Goal: Task Accomplishment & Management: Use online tool/utility

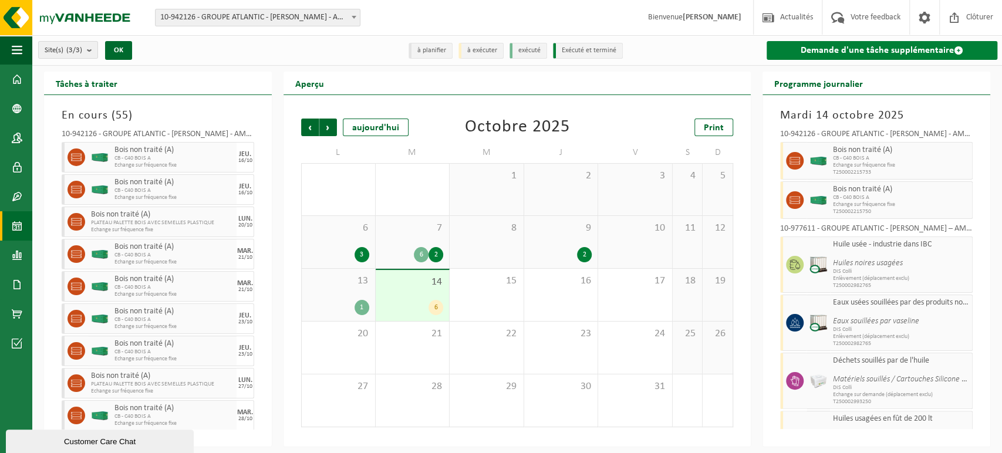
click at [836, 50] on link "Demande d'une tâche supplémentaire" at bounding box center [881, 50] width 231 height 19
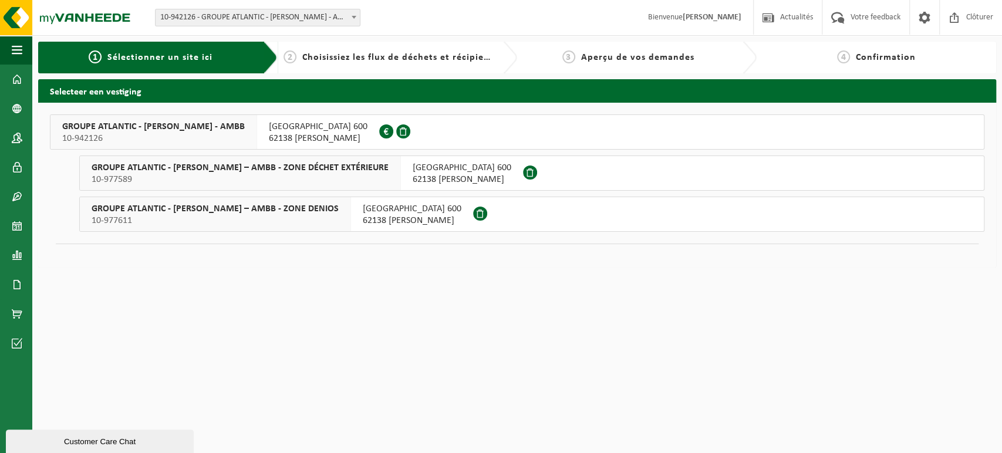
click at [339, 215] on span "10-977611" at bounding box center [215, 221] width 247 height 12
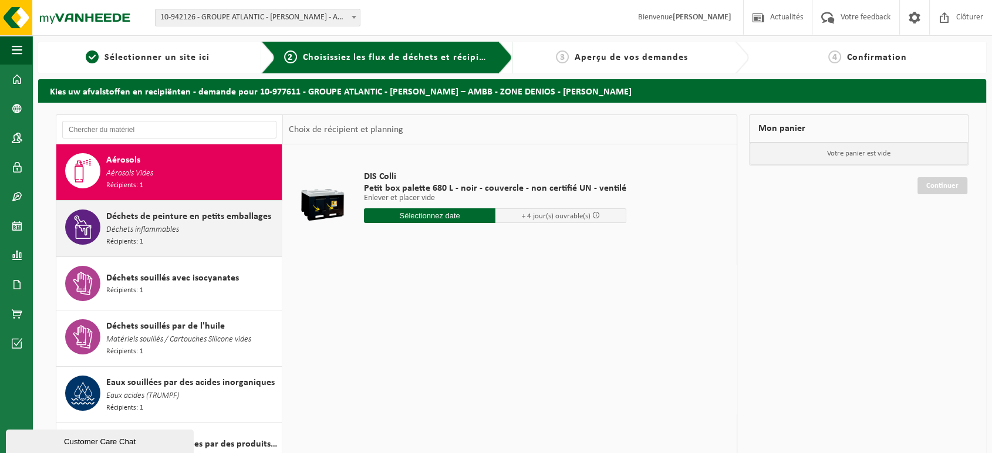
click at [206, 224] on div "Déchets de peinture en petits emballages Déchets inflammables Récipients: 1" at bounding box center [192, 229] width 173 height 38
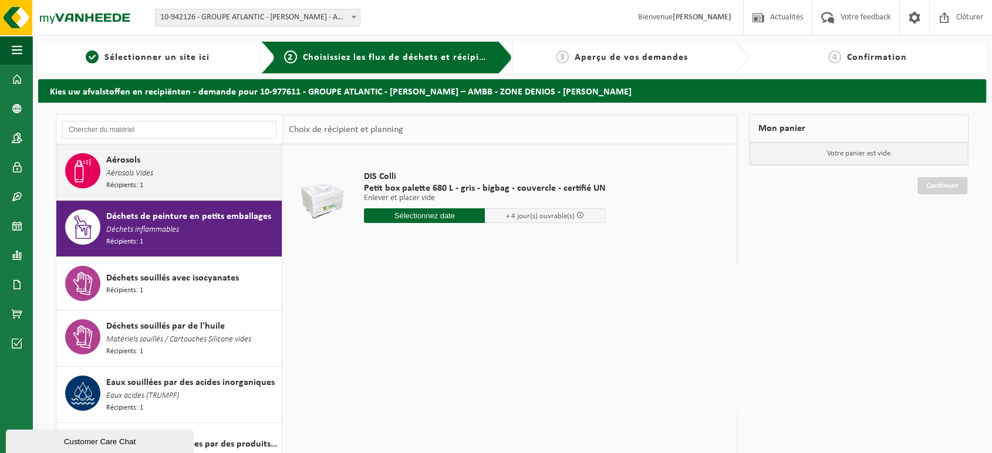
click at [212, 184] on div "Aérosols Aérosols Vides Récipients: 1" at bounding box center [192, 172] width 173 height 38
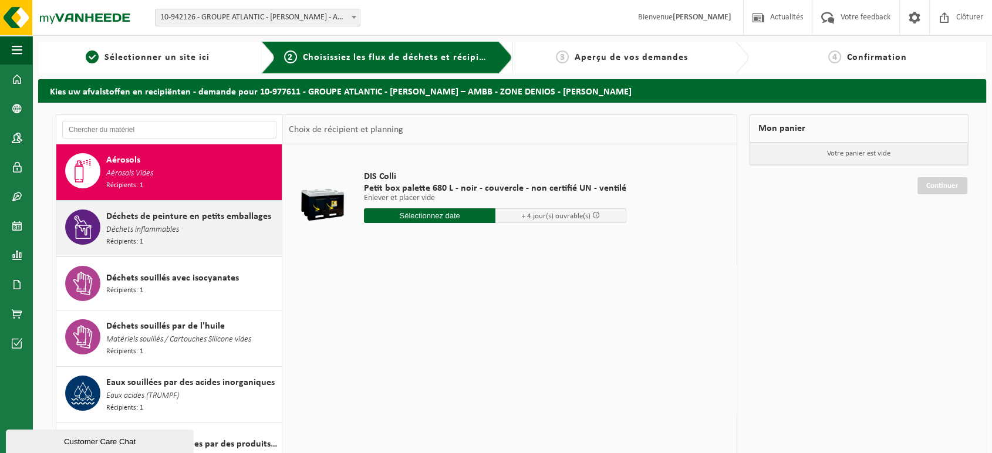
click at [216, 242] on div "Déchets de peinture en petits emballages Déchets inflammables Récipients: 1" at bounding box center [192, 229] width 173 height 38
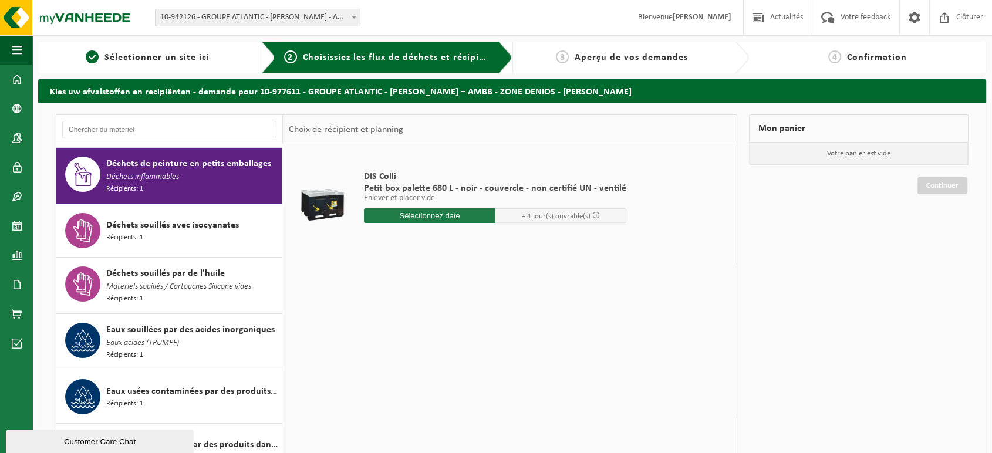
scroll to position [55, 0]
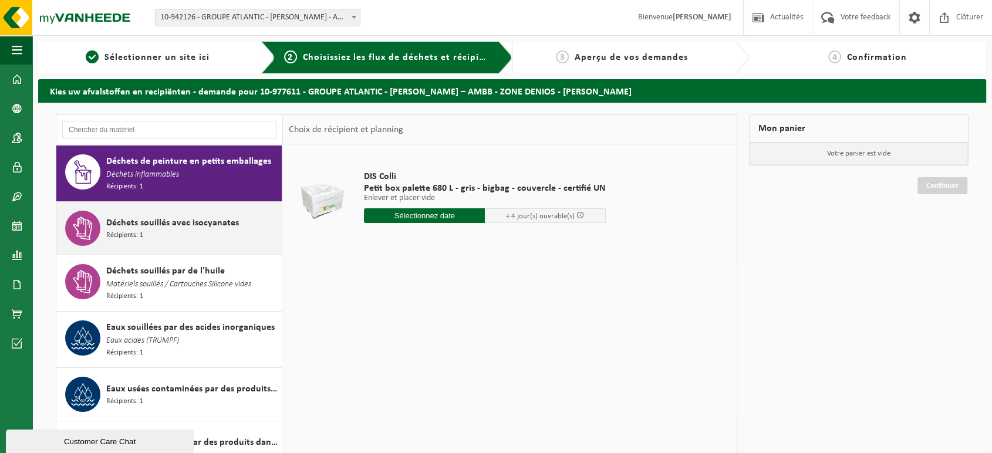
click at [199, 224] on span "Déchets souillés avec isocyanates" at bounding box center [172, 223] width 133 height 14
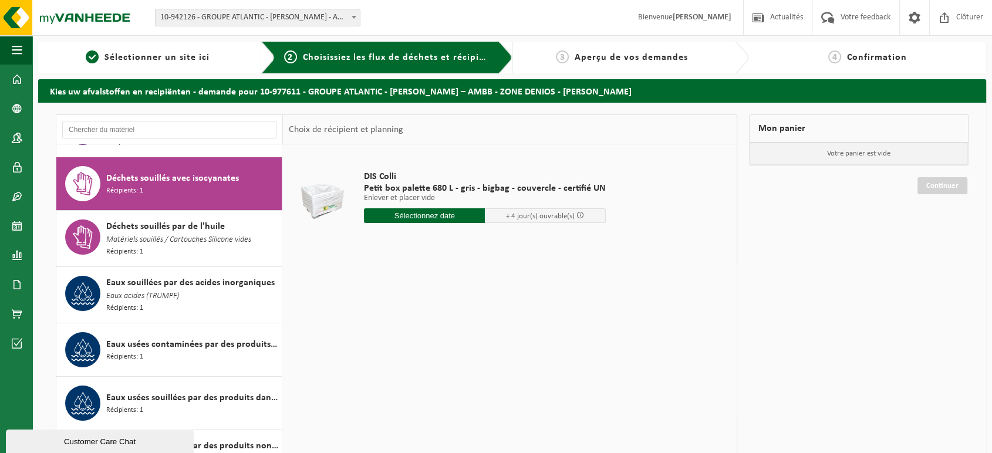
scroll to position [111, 0]
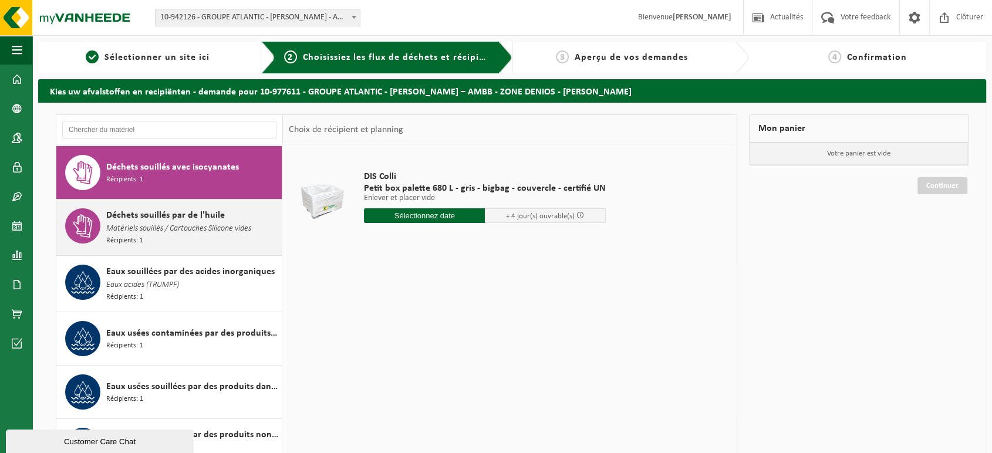
click at [188, 233] on div "Déchets souillés par de l'huile Matériels souillés / Cartouches Silicone vides …" at bounding box center [192, 227] width 173 height 38
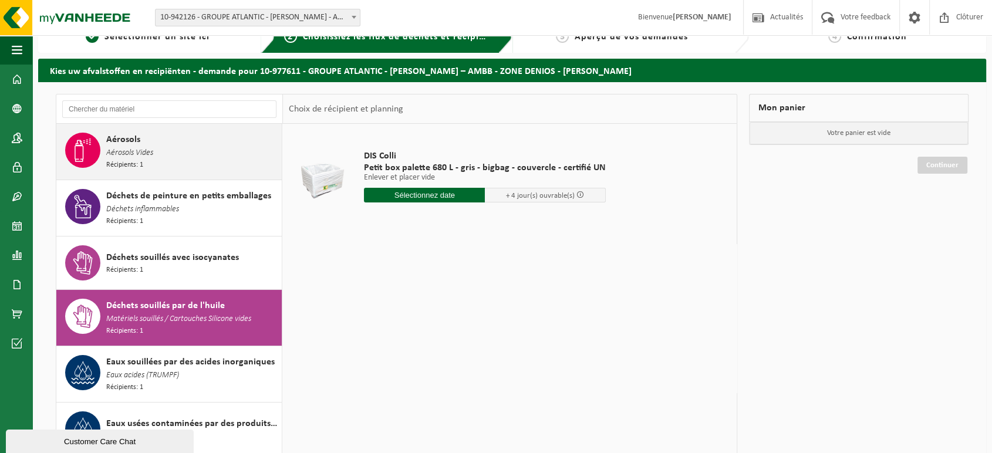
scroll to position [0, 0]
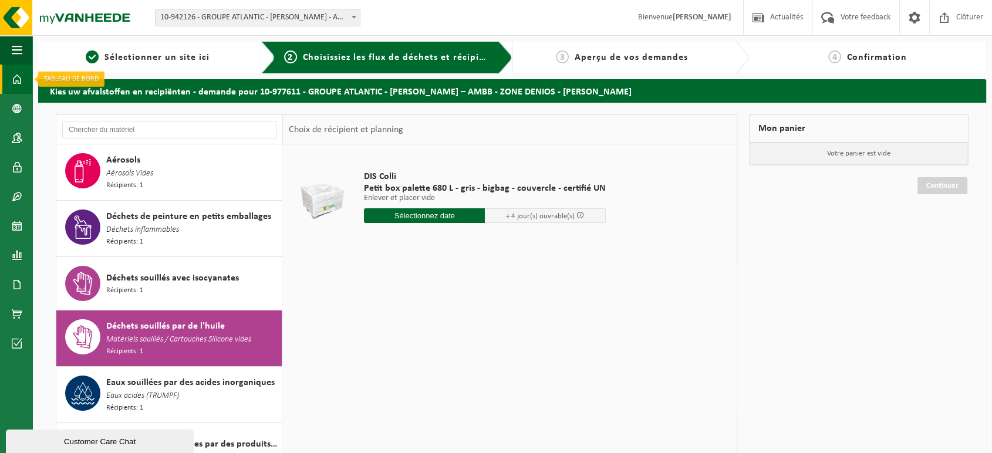
click at [14, 79] on span at bounding box center [17, 79] width 11 height 29
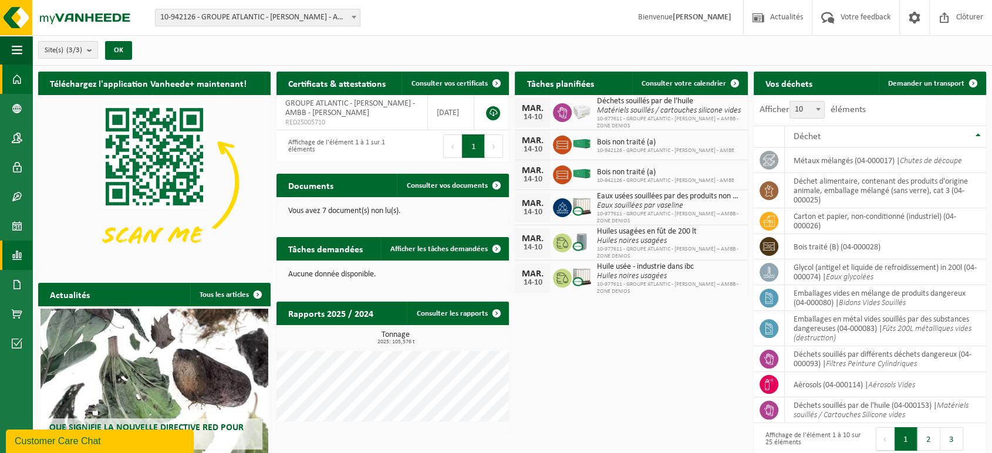
click at [18, 248] on span at bounding box center [17, 255] width 11 height 29
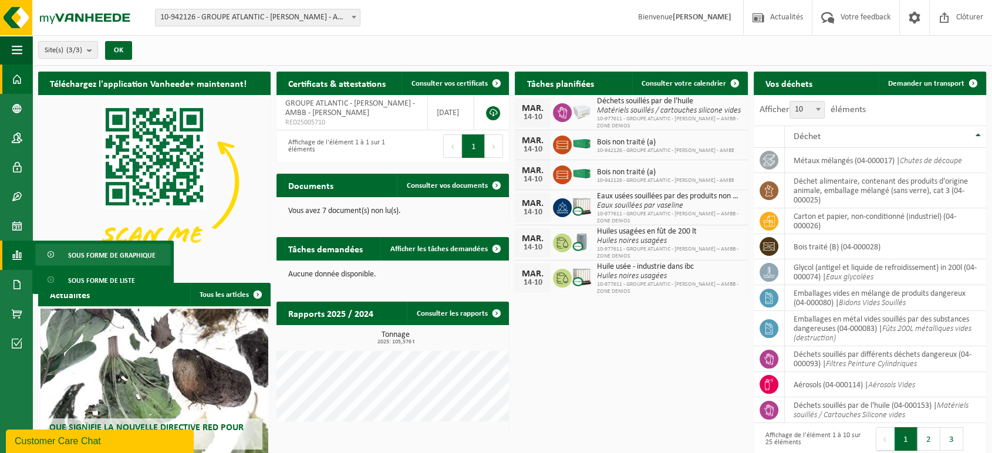
click at [86, 256] on span "Sous forme de graphique" at bounding box center [111, 255] width 87 height 22
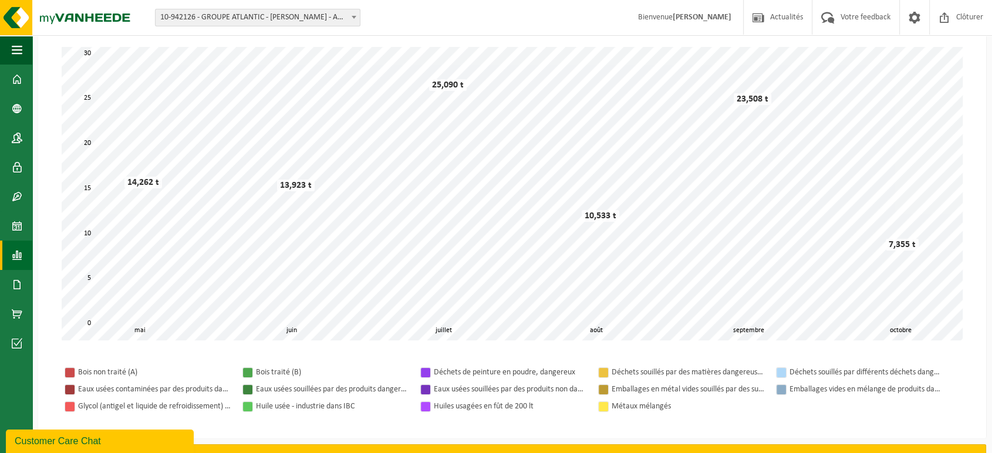
scroll to position [74, 0]
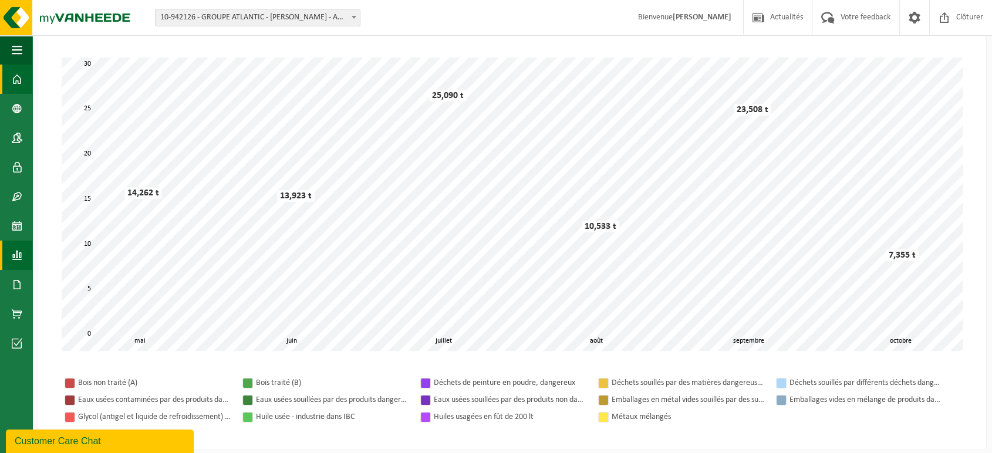
click at [13, 83] on span at bounding box center [17, 79] width 11 height 29
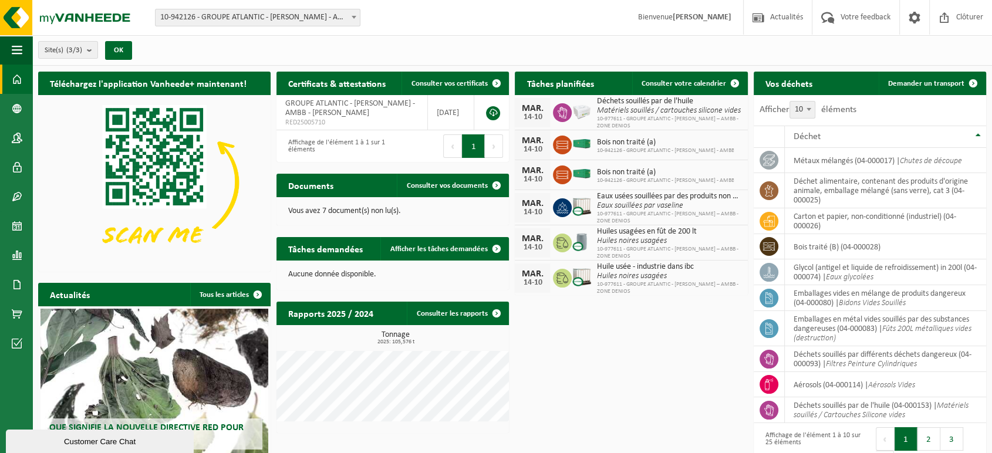
click at [680, 414] on div "Téléchargez l'application Vanheede+ maintenant! Cachez Certificats & attestatio…" at bounding box center [512, 290] width 954 height 448
click at [15, 226] on span at bounding box center [17, 225] width 11 height 29
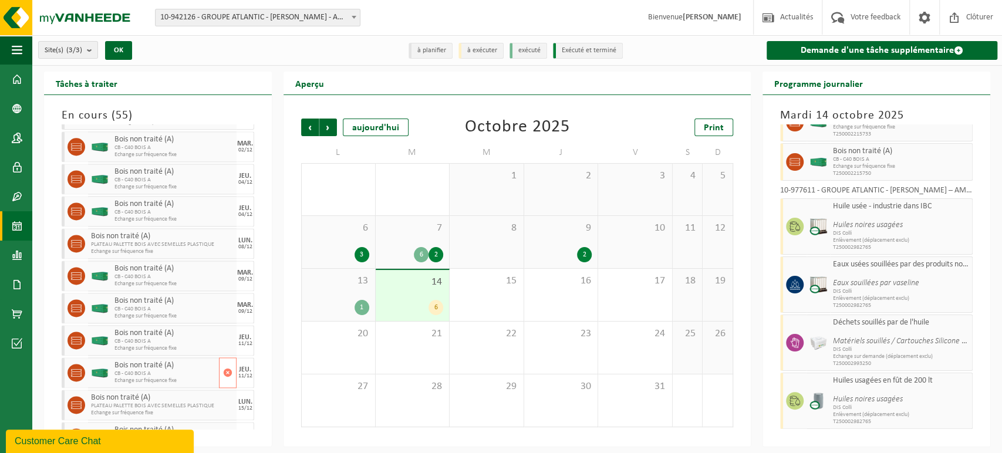
scroll to position [1481, 0]
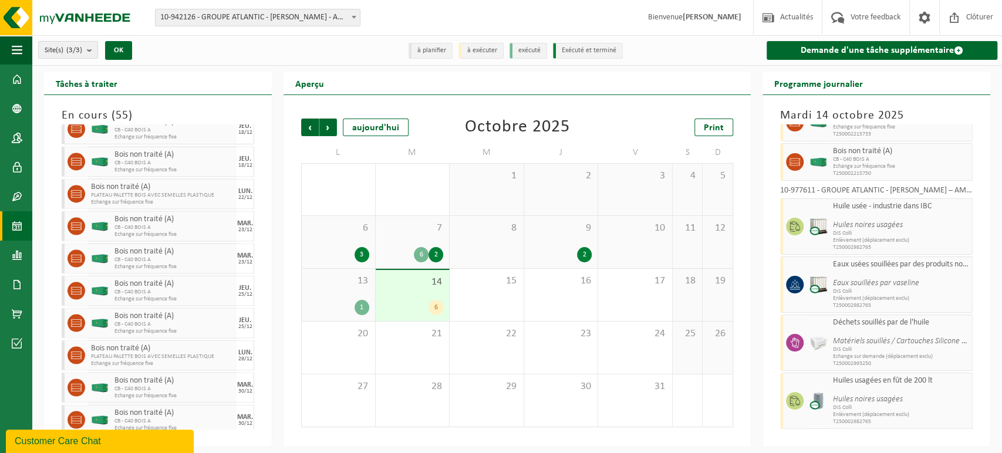
click at [867, 231] on span "DIS Colli" at bounding box center [901, 233] width 136 height 7
click at [862, 190] on div "10-977611 - GROUPE ATLANTIC - [PERSON_NAME] – AMBB - ZONE DENIOS - [PERSON_NAME]" at bounding box center [876, 193] width 192 height 12
click at [430, 295] on div "14 6" at bounding box center [413, 295] width 74 height 51
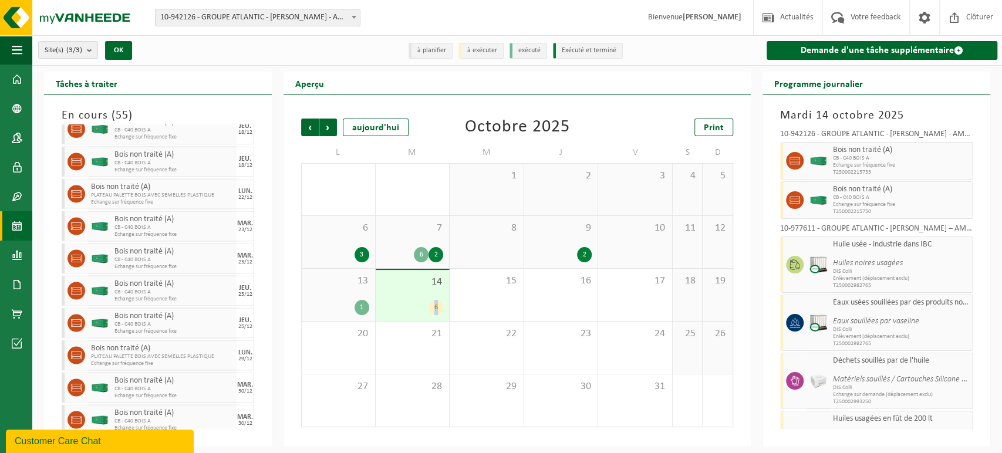
click at [415, 303] on div "6" at bounding box center [412, 307] width 62 height 15
click at [864, 273] on span "DIS Colli" at bounding box center [901, 271] width 136 height 7
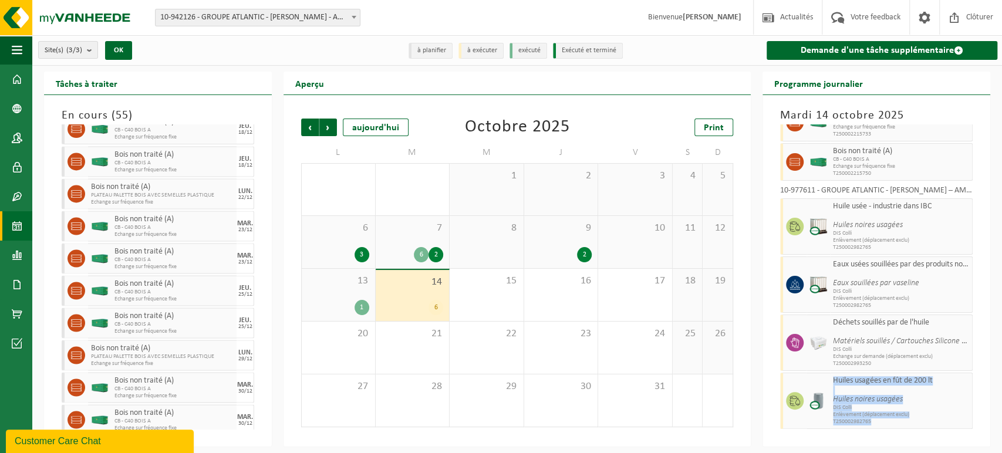
drag, startPoint x: 873, startPoint y: 422, endPoint x: 831, endPoint y: 377, distance: 61.9
click at [831, 377] on div "Huiles usagées en fût de 200 lt Huiles noires usagées DIS Colli Enlèvement (dép…" at bounding box center [901, 401] width 143 height 56
click at [941, 404] on span "DIS Colli" at bounding box center [901, 407] width 136 height 7
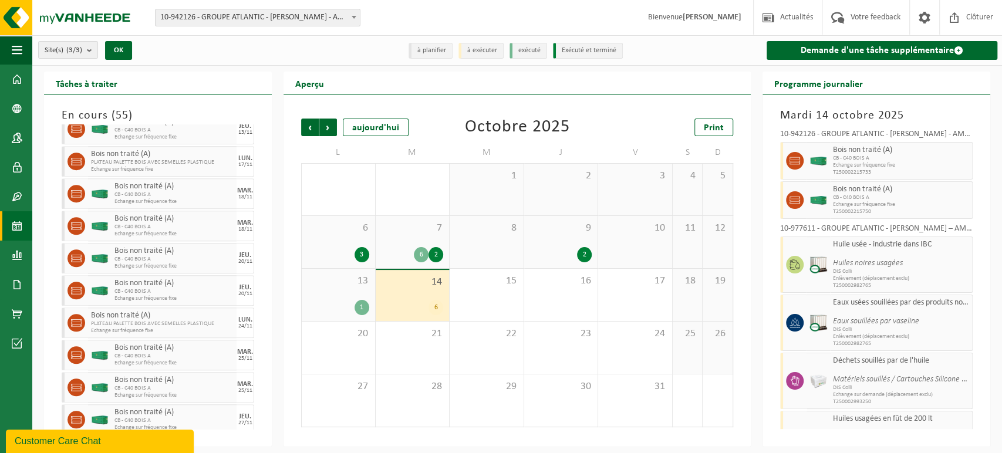
scroll to position [568, 0]
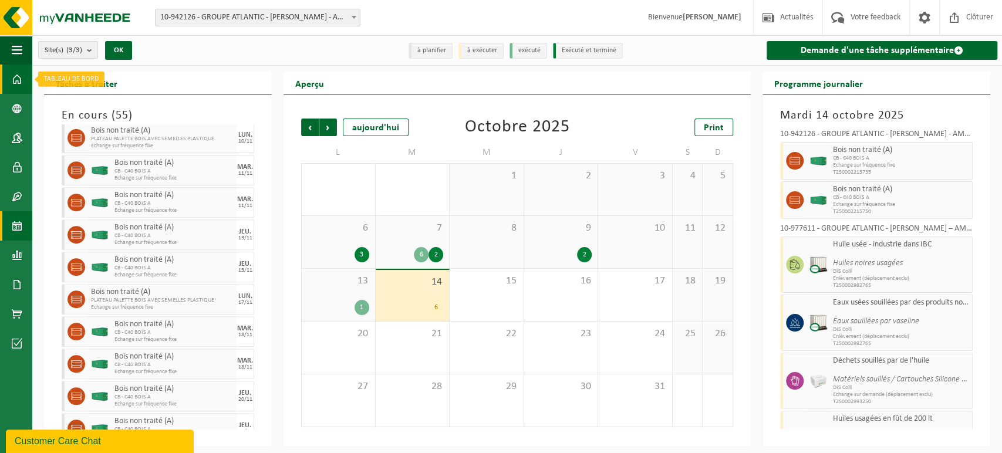
click at [27, 80] on link "Tableau de bord" at bounding box center [16, 79] width 32 height 29
